Goal: Book appointment/travel/reservation

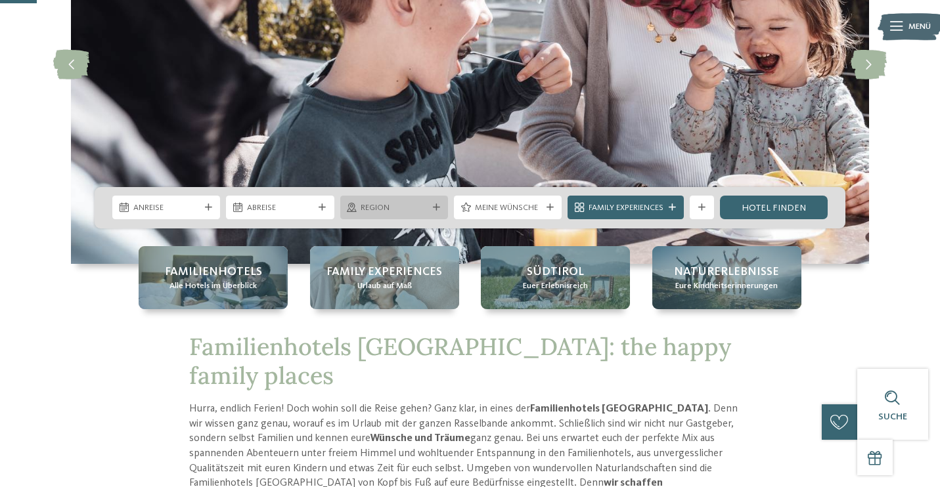
click at [444, 209] on div "Region" at bounding box center [394, 208] width 108 height 24
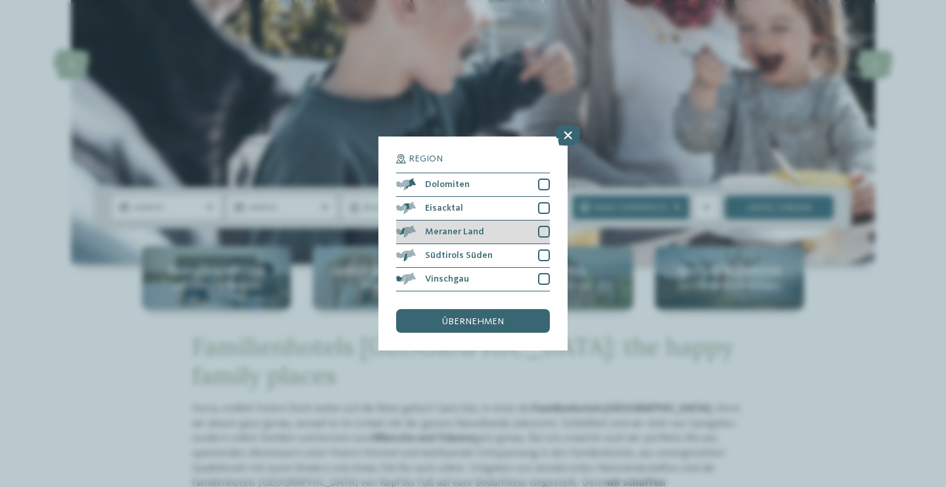
click at [476, 227] on span "Meraner Land" at bounding box center [454, 231] width 59 height 9
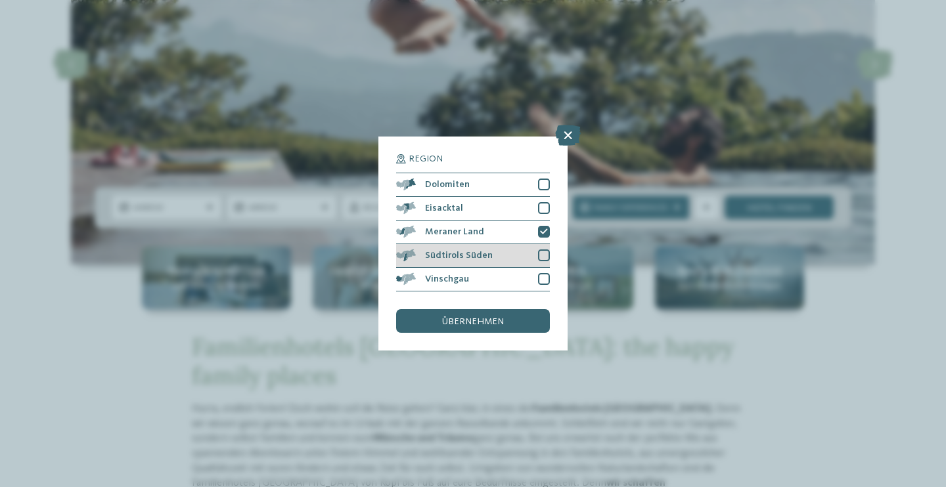
click at [490, 244] on div "Südtirols Süden" at bounding box center [473, 256] width 154 height 24
click at [481, 317] on span "übernehmen" at bounding box center [473, 321] width 62 height 9
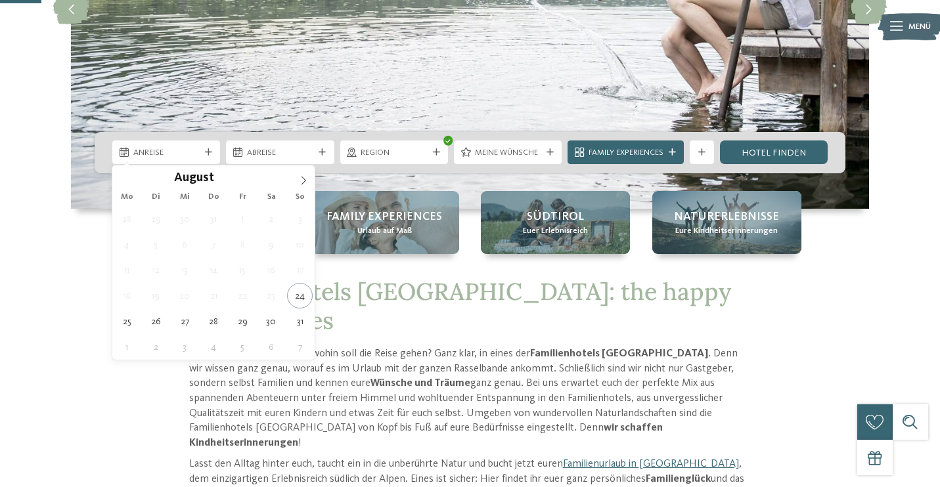
scroll to position [253, 0]
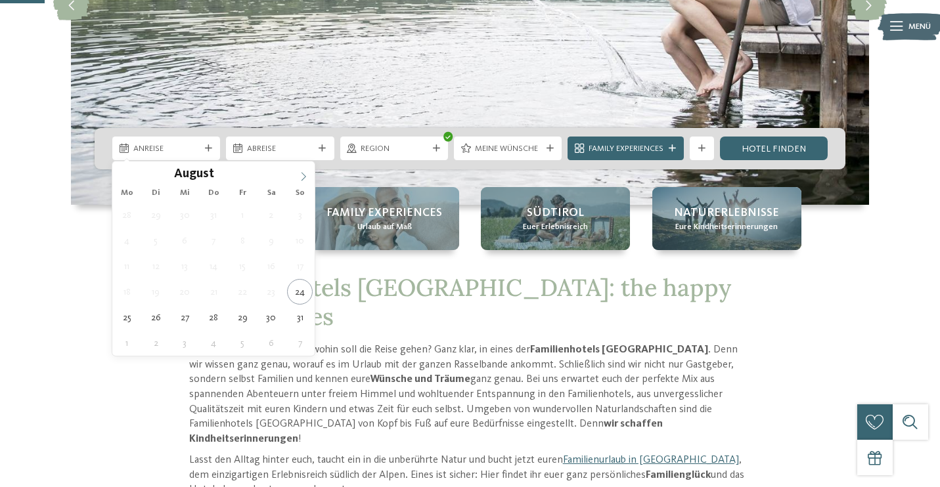
click at [303, 175] on icon at bounding box center [303, 176] width 9 height 9
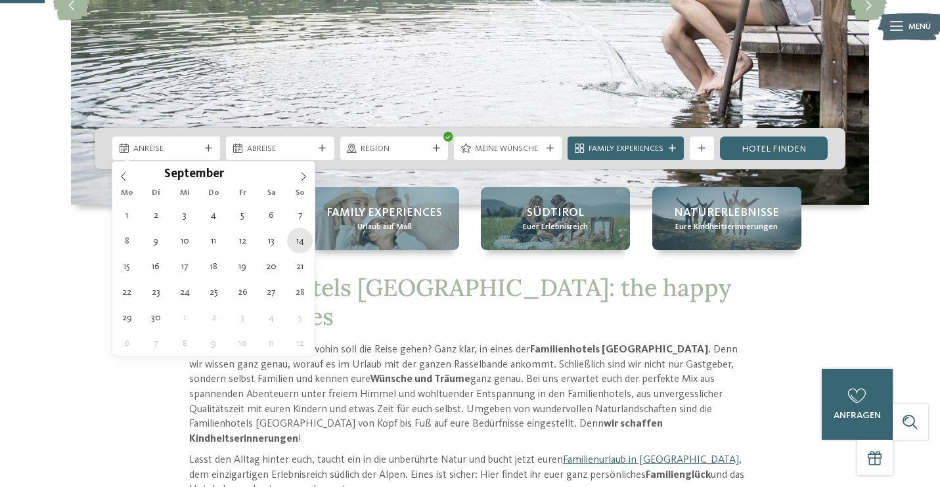
type div "14.09.2025"
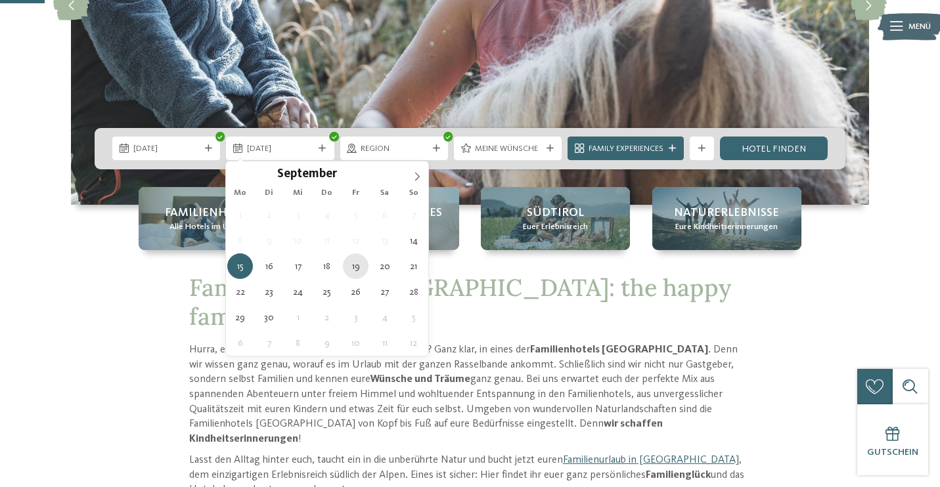
type div "19.09.2025"
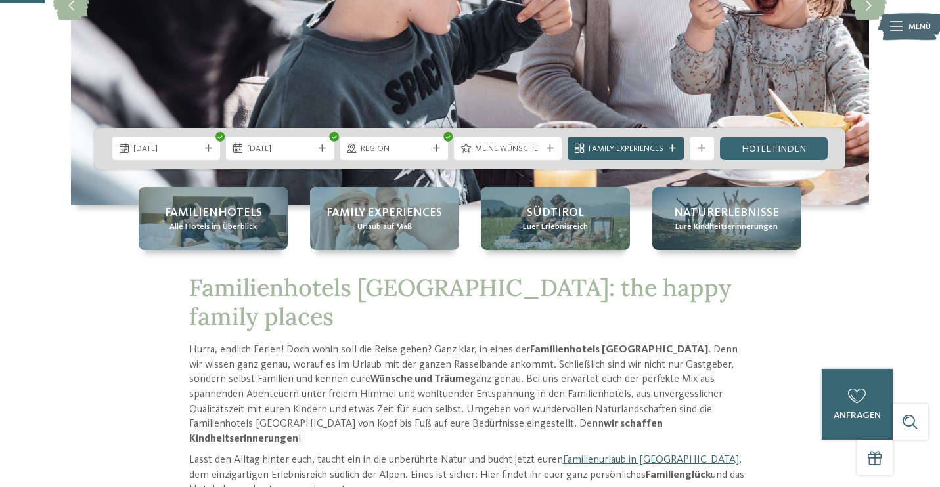
click at [675, 148] on icon at bounding box center [672, 148] width 7 height 7
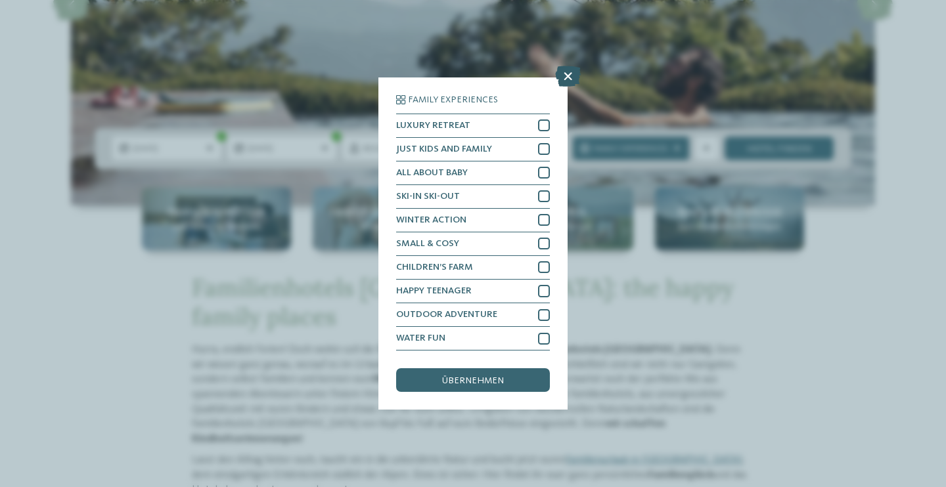
click at [566, 66] on icon at bounding box center [568, 76] width 26 height 21
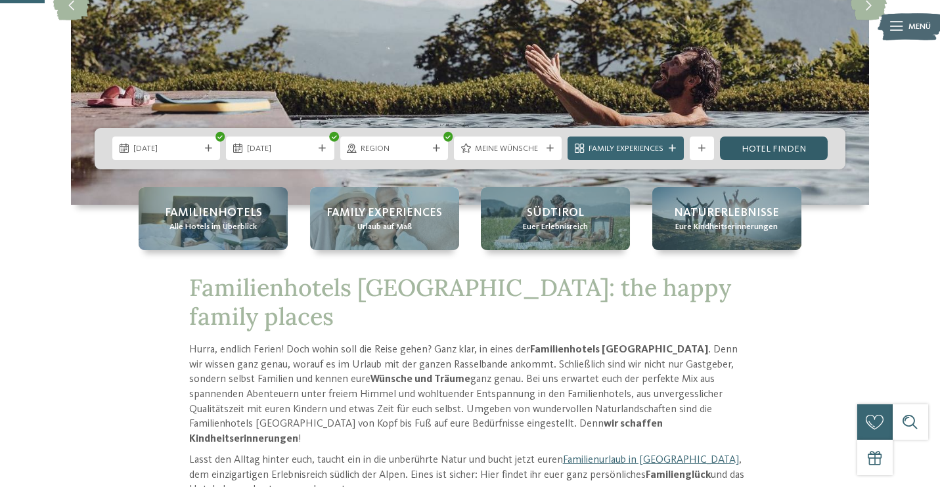
click at [787, 143] on link "Hotel finden" at bounding box center [774, 149] width 108 height 24
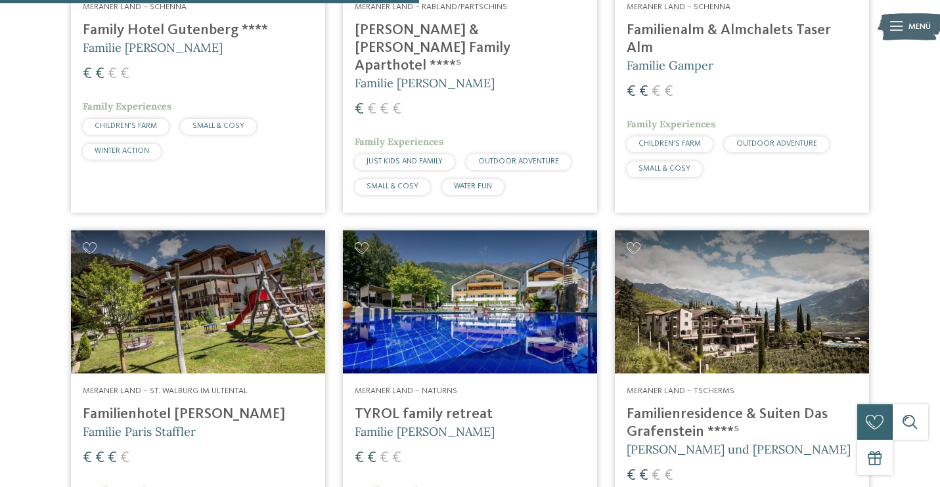
scroll to position [640, 0]
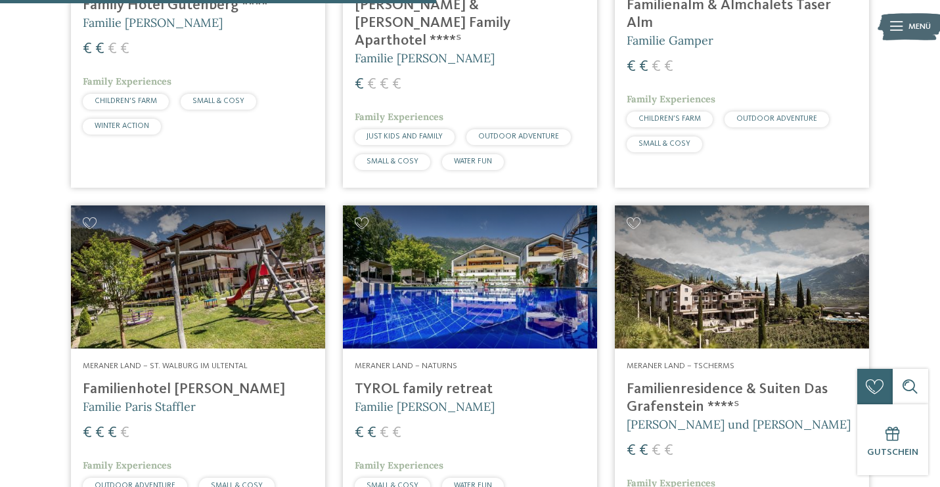
click at [702, 382] on h4 "Familienresidence & Suiten Das Grafenstein ****ˢ" at bounding box center [742, 398] width 231 height 35
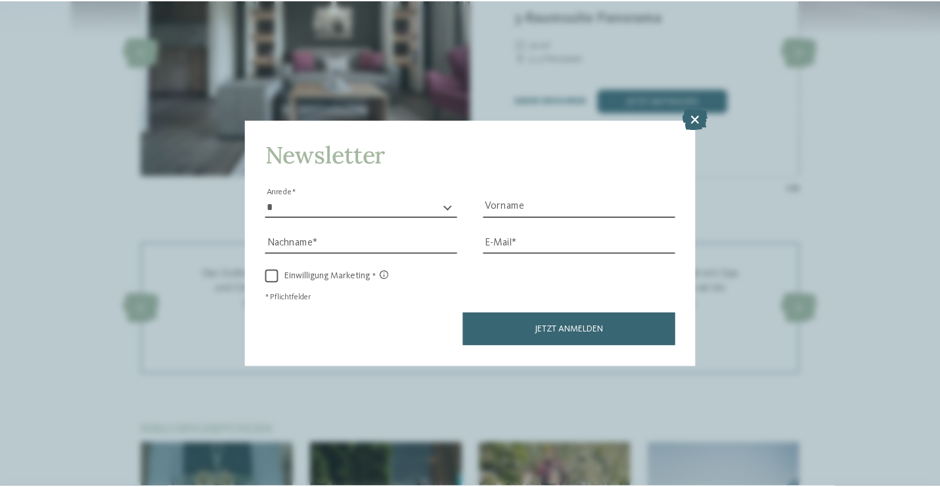
scroll to position [1322, 0]
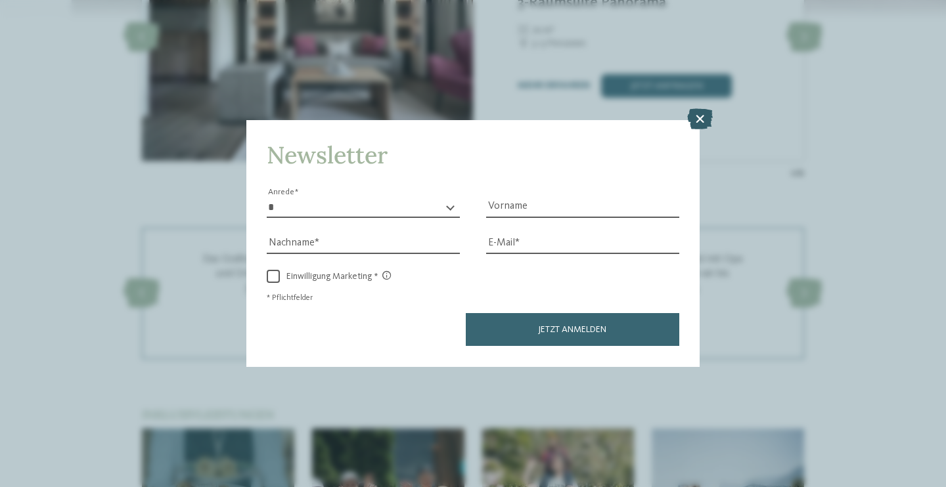
click at [703, 109] on icon at bounding box center [700, 119] width 26 height 21
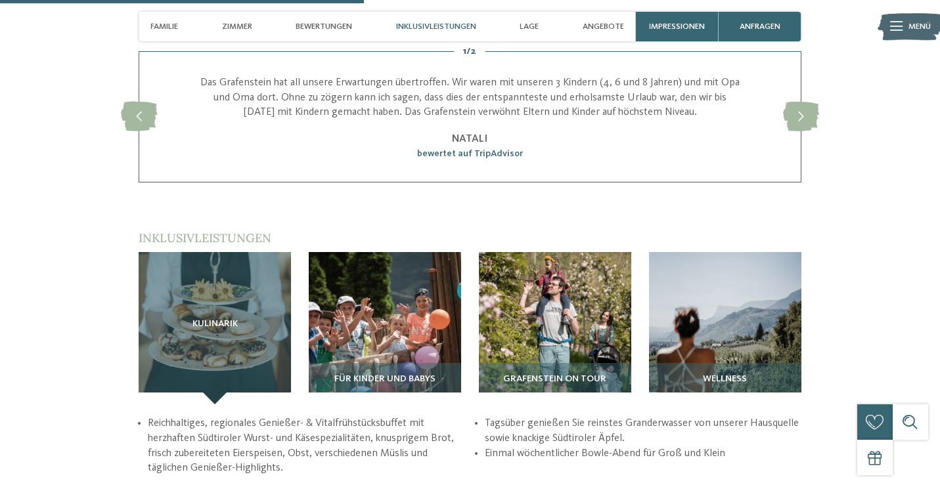
scroll to position [1508, 0]
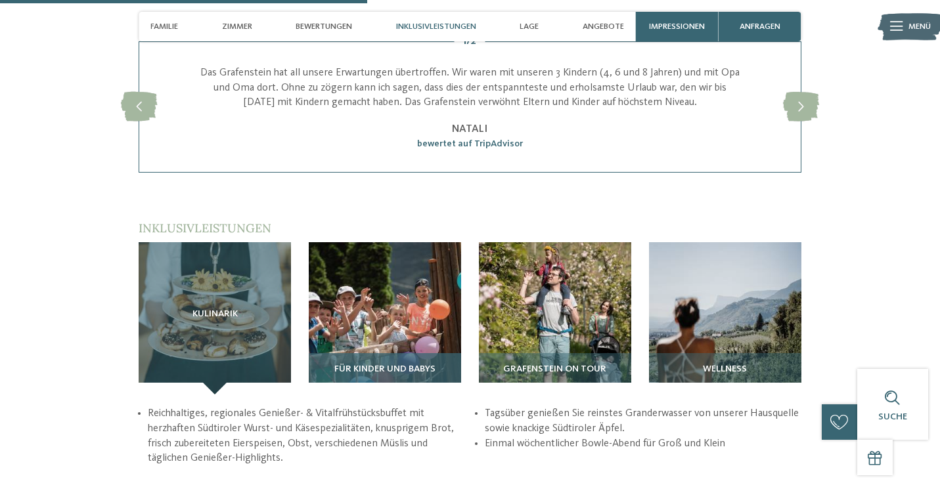
click at [426, 365] on span "Für Kinder und Babys" at bounding box center [384, 370] width 101 height 11
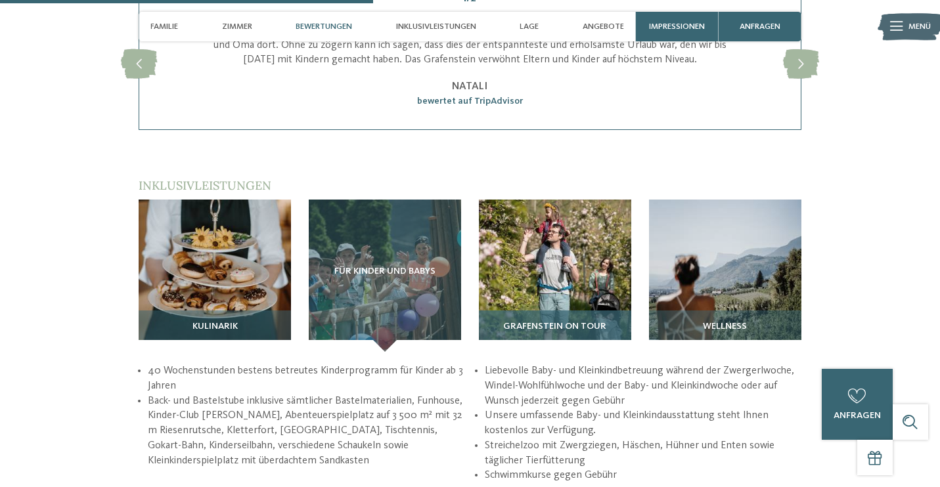
scroll to position [1549, 0]
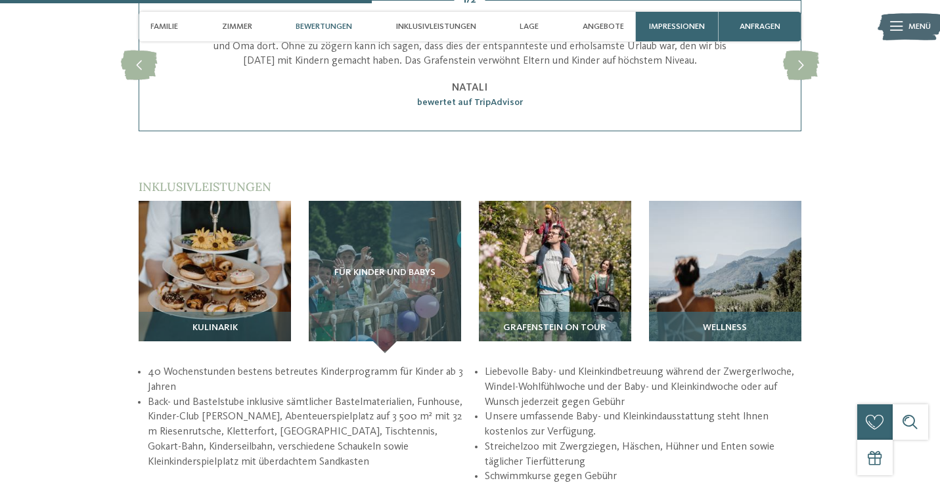
click at [717, 312] on div "Wellness" at bounding box center [725, 332] width 152 height 41
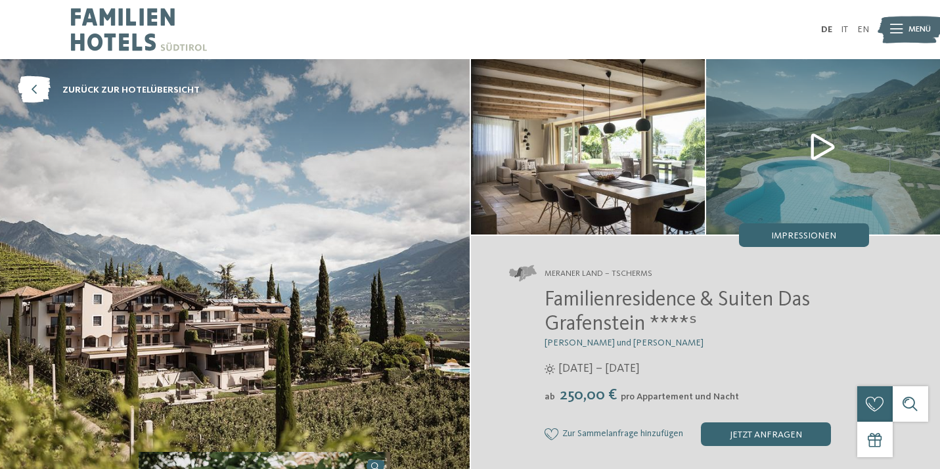
scroll to position [0, 0]
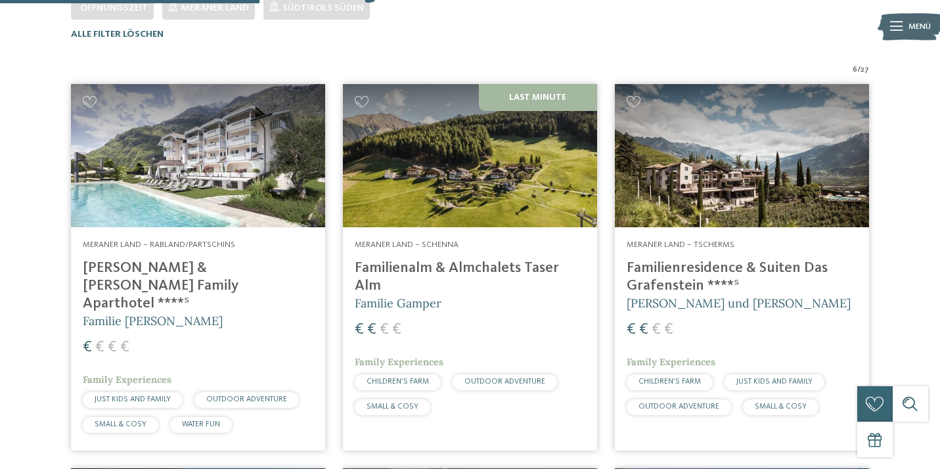
scroll to position [378, 0]
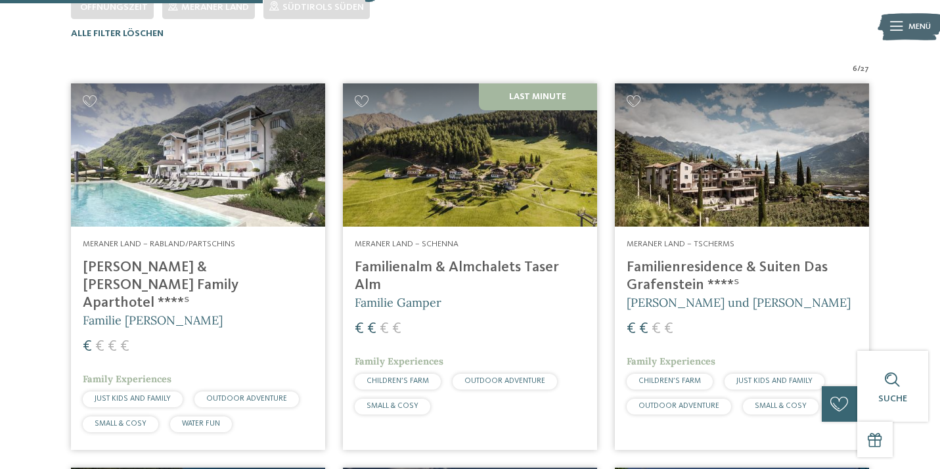
click at [516, 261] on h4 "Familienalm & Almchalets Taser Alm" at bounding box center [470, 276] width 231 height 35
